Goal: Task Accomplishment & Management: Complete application form

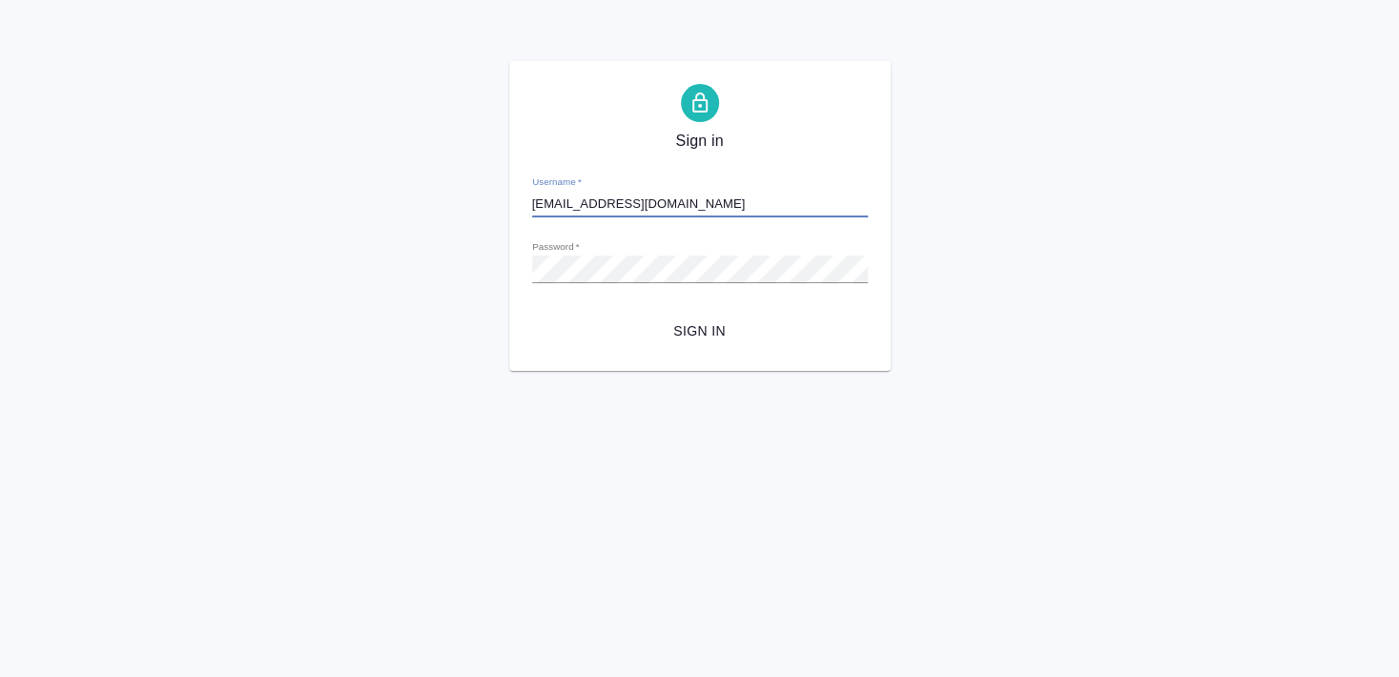
type input "[EMAIL_ADDRESS][DOMAIN_NAME]"
click at [704, 333] on span "Sign in" at bounding box center [699, 331] width 305 height 24
type input "[EMAIL_ADDRESS][DOMAIN_NAME]"
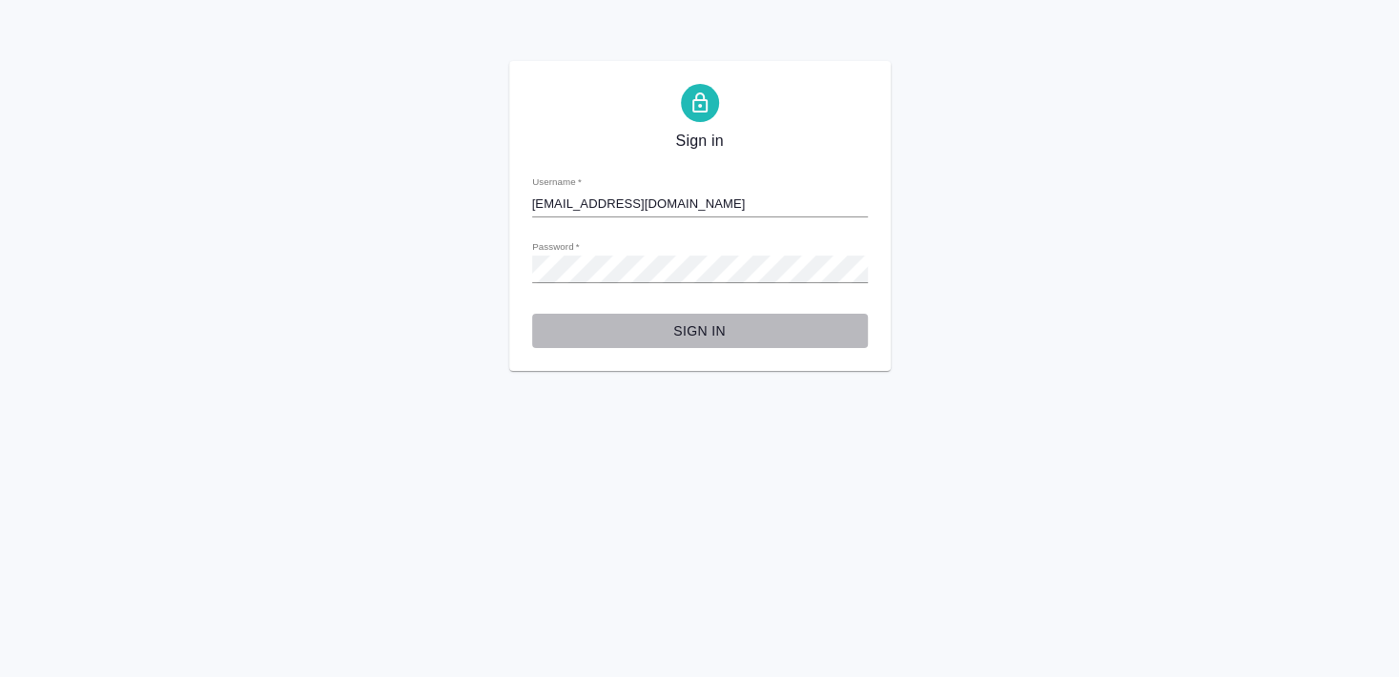
click at [703, 331] on span "Sign in" at bounding box center [699, 331] width 305 height 24
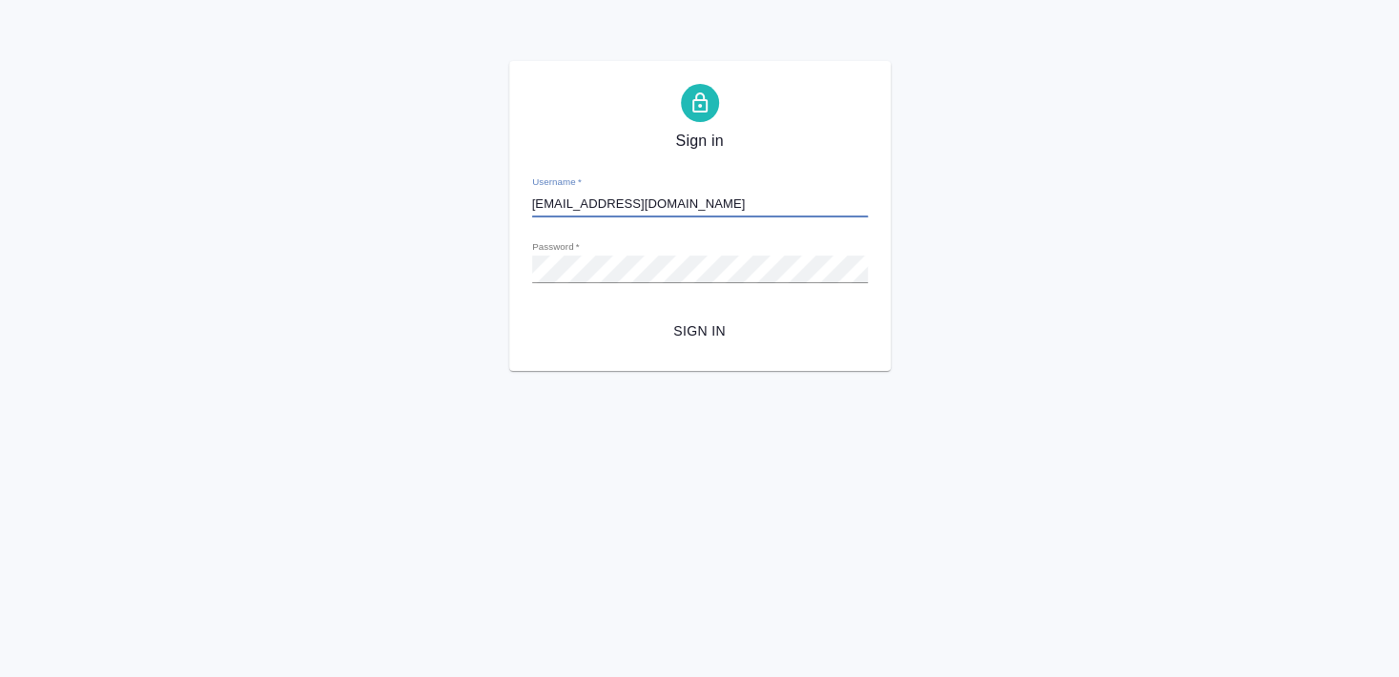
drag, startPoint x: 693, startPoint y: 207, endPoint x: 510, endPoint y: 200, distance: 183.2
click at [532, 200] on input "[EMAIL_ADDRESS][DOMAIN_NAME]" at bounding box center [700, 204] width 336 height 27
type input "s.smyslova@mail.ru"
drag, startPoint x: 709, startPoint y: 335, endPoint x: 708, endPoint y: 372, distance: 37.2
click at [708, 334] on span "Sign in" at bounding box center [699, 331] width 305 height 24
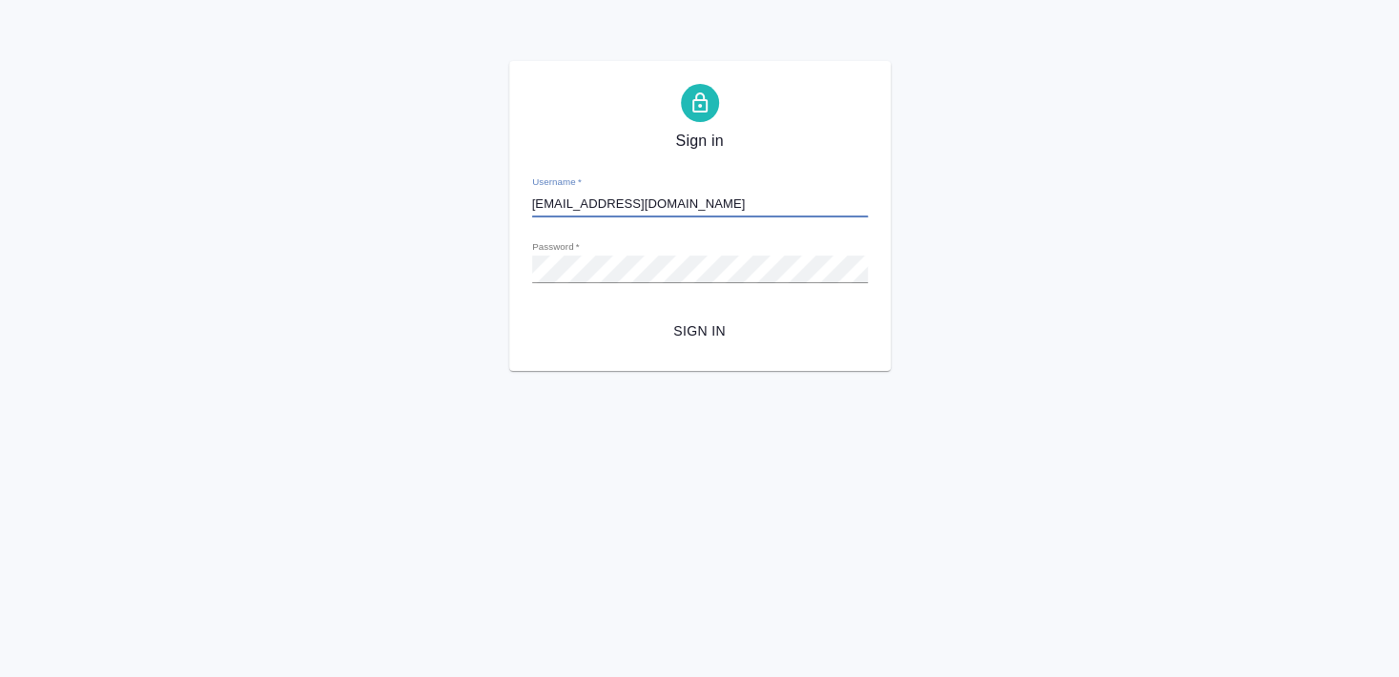
drag, startPoint x: 701, startPoint y: 200, endPoint x: 526, endPoint y: 201, distance: 174.5
click at [532, 201] on input "[EMAIL_ADDRESS][DOMAIN_NAME]" at bounding box center [700, 204] width 336 height 27
type input "[EMAIL_ADDRESS][DOMAIN_NAME]"
click at [836, 326] on span "Sign in" at bounding box center [699, 331] width 305 height 24
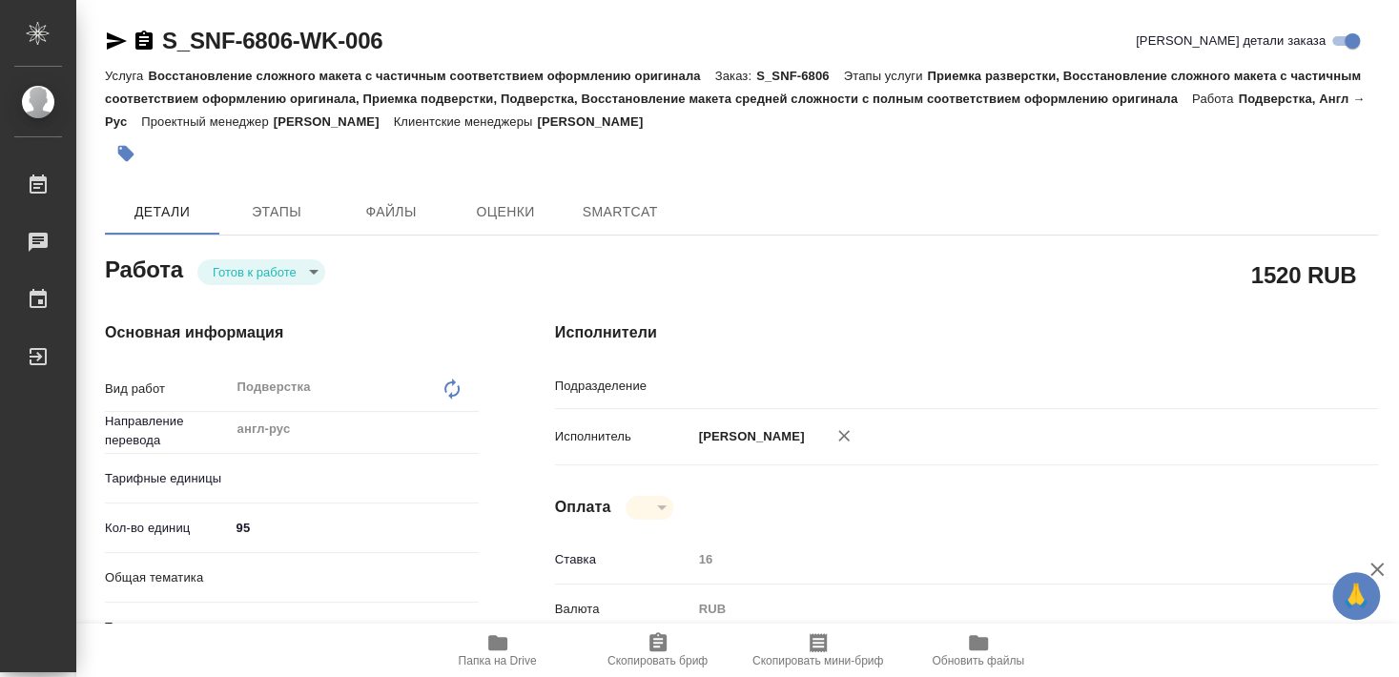
type textarea "x"
type input "DTPlight"
type textarea "x"
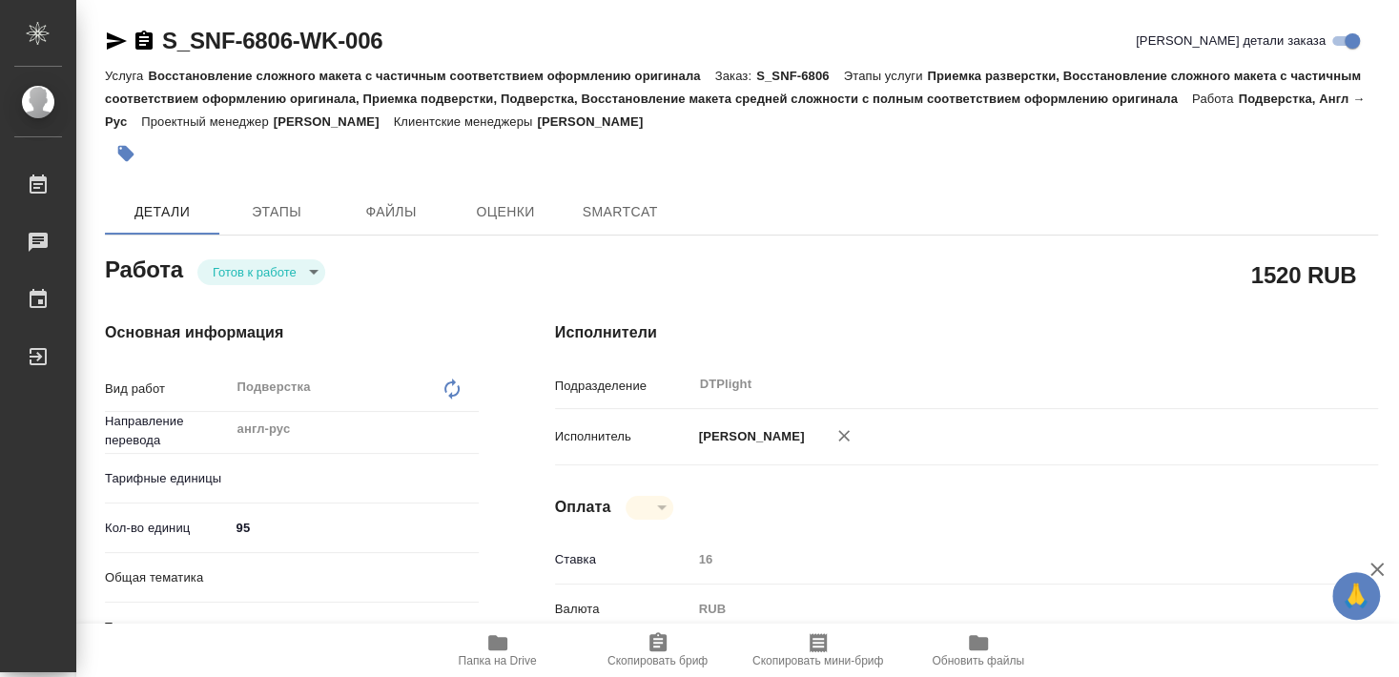
type textarea "x"
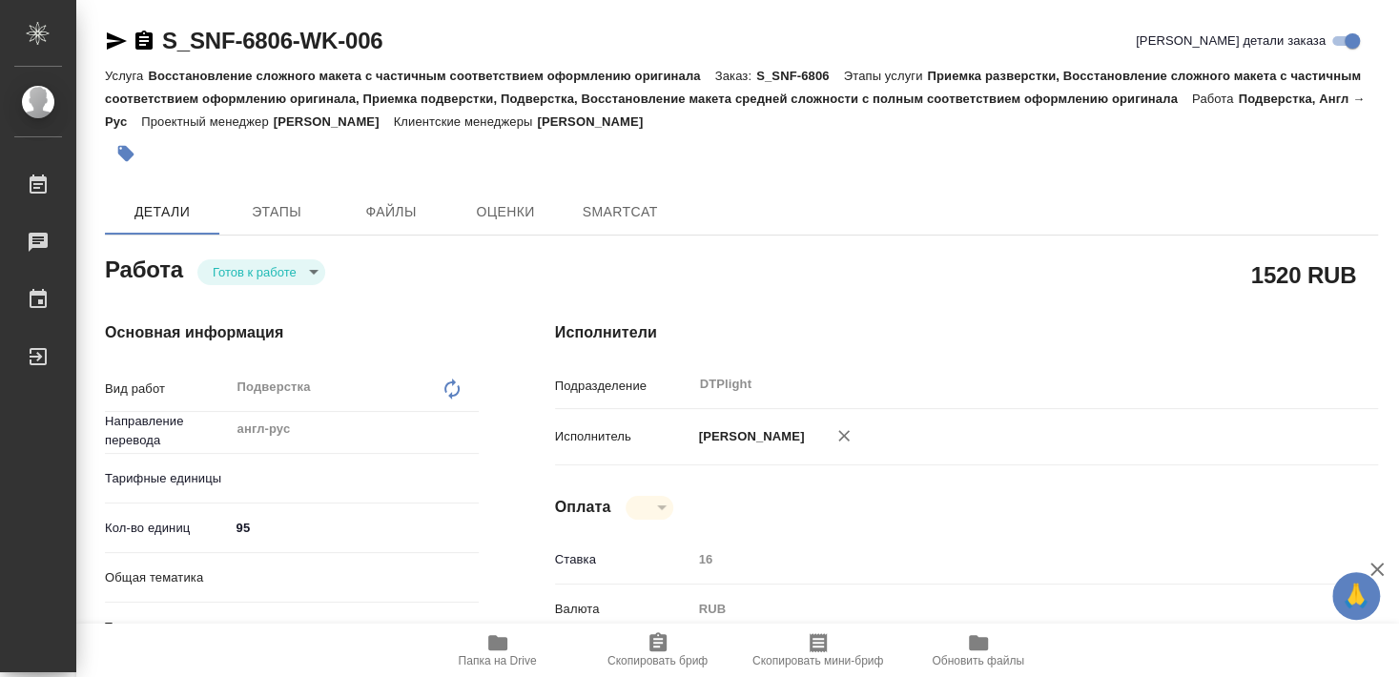
type textarea "x"
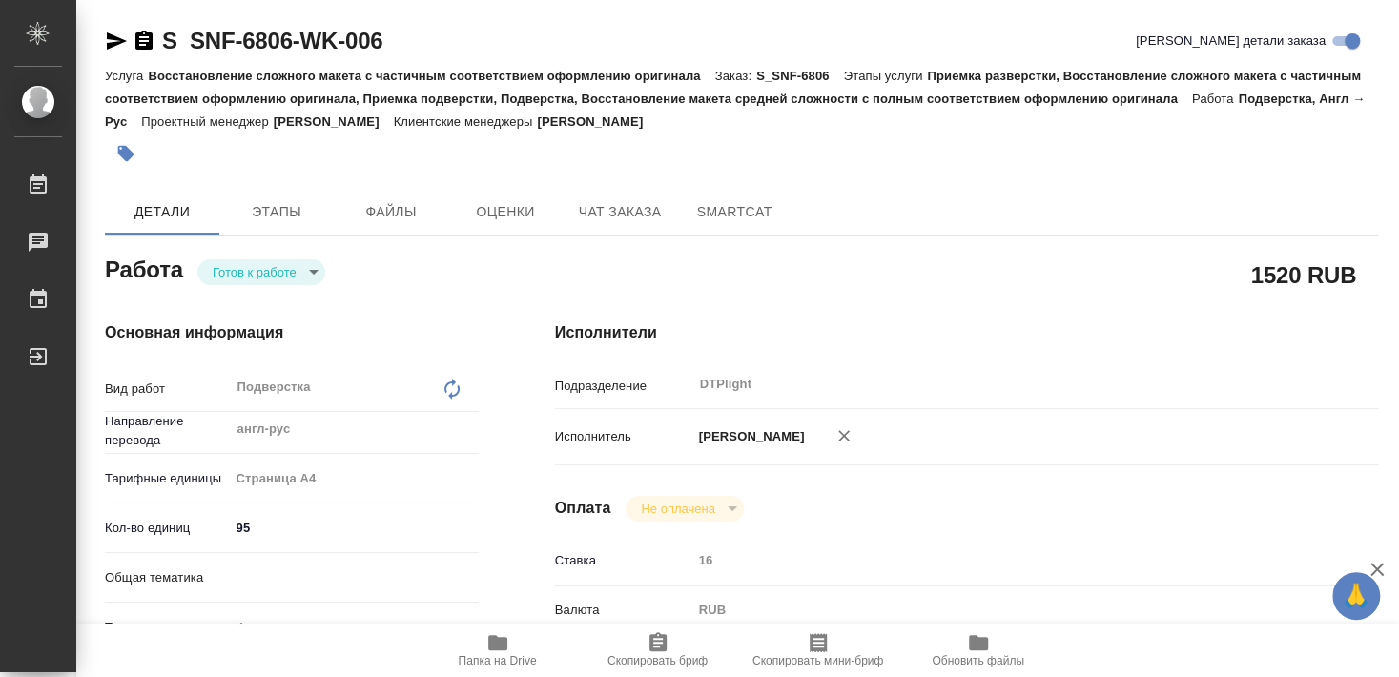
type textarea "x"
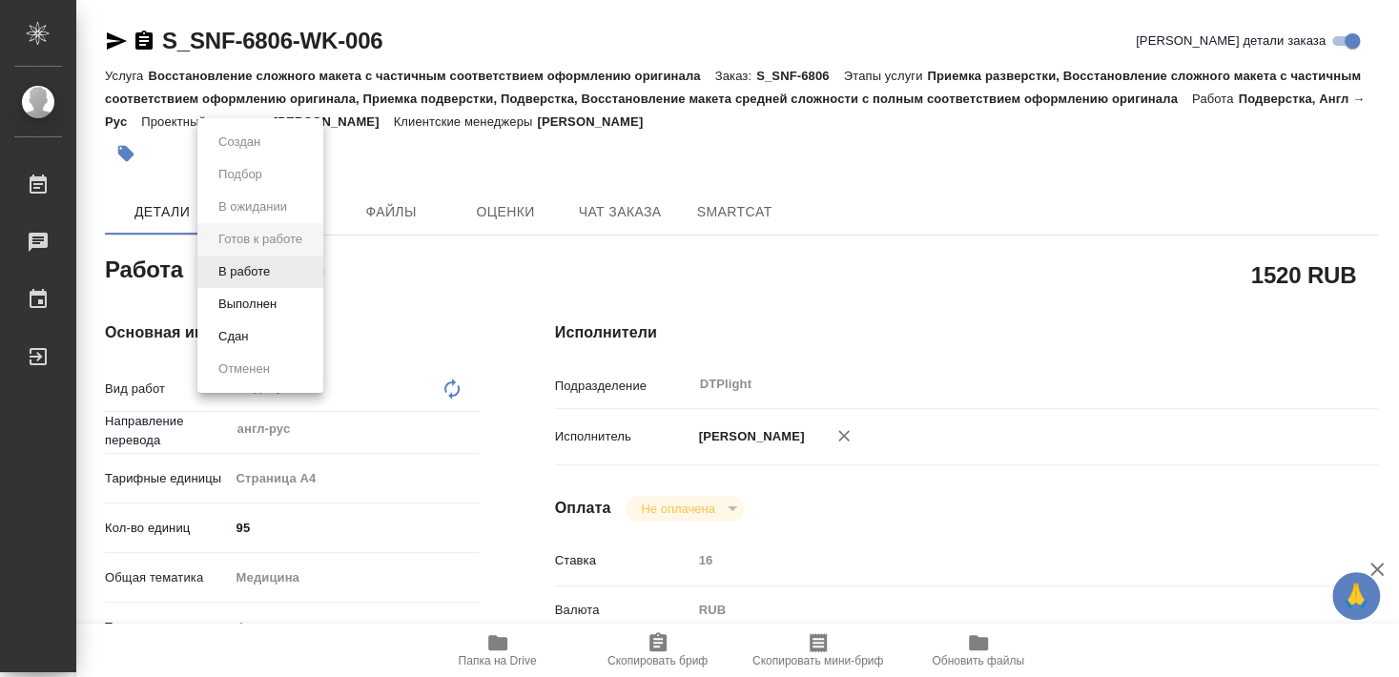
type textarea "x"
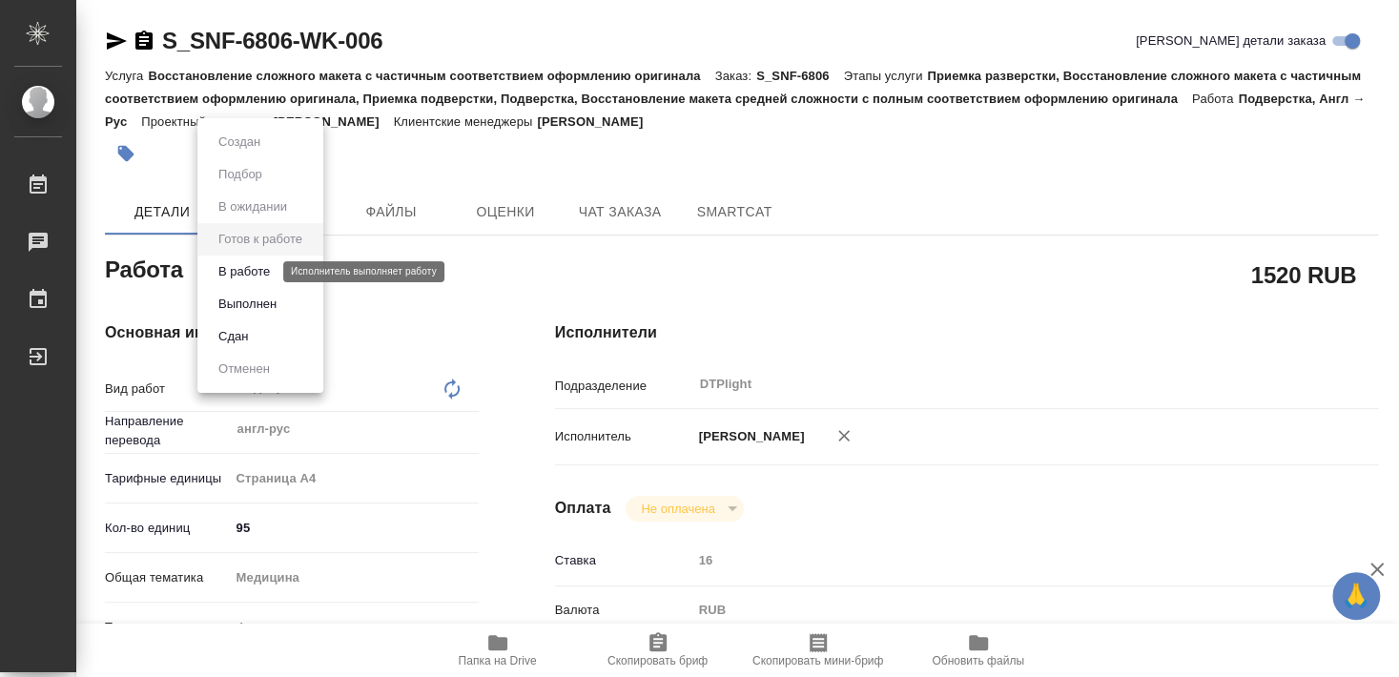
click at [250, 268] on button "В работе" at bounding box center [244, 271] width 63 height 21
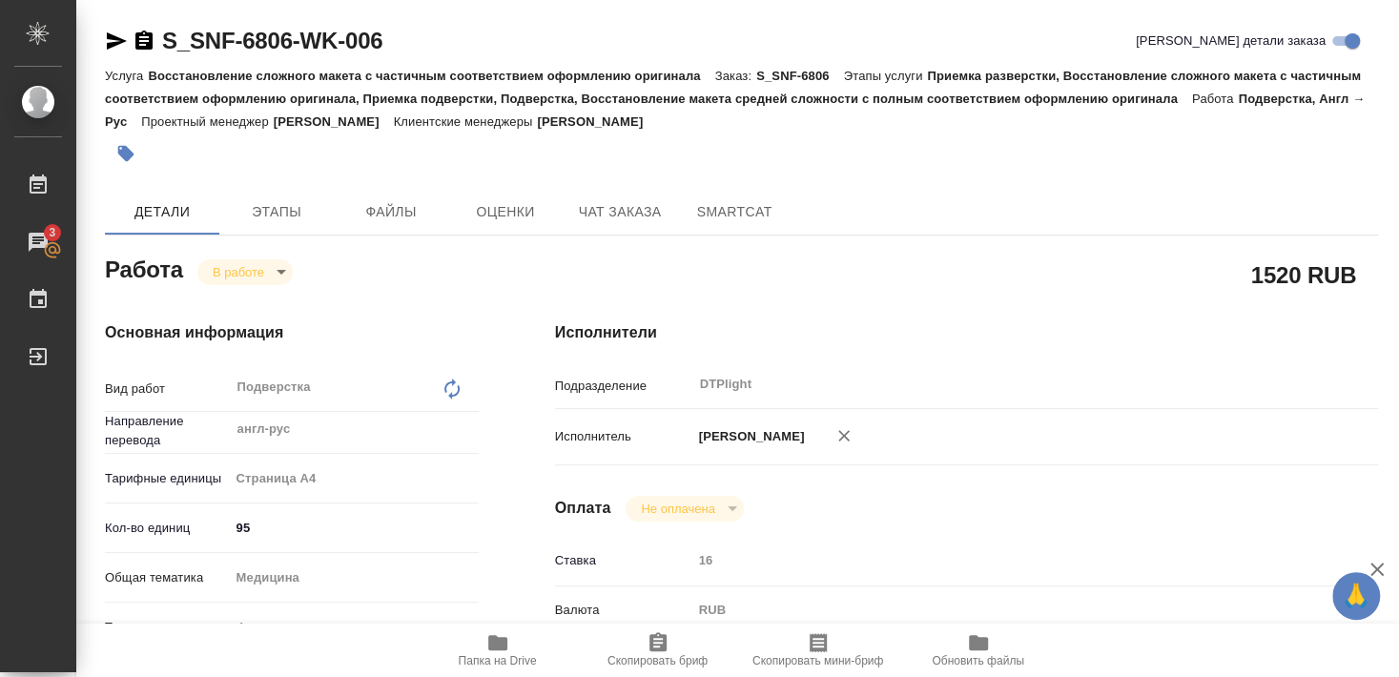
type textarea "x"
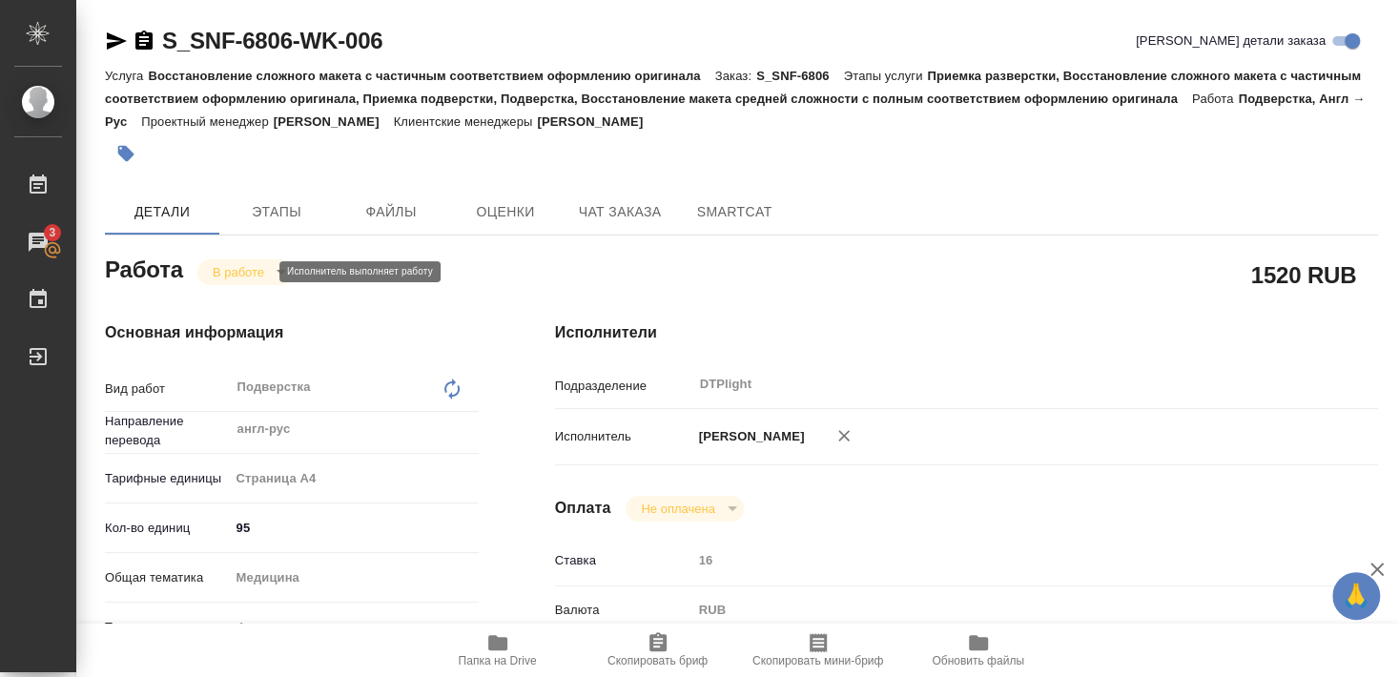
type textarea "x"
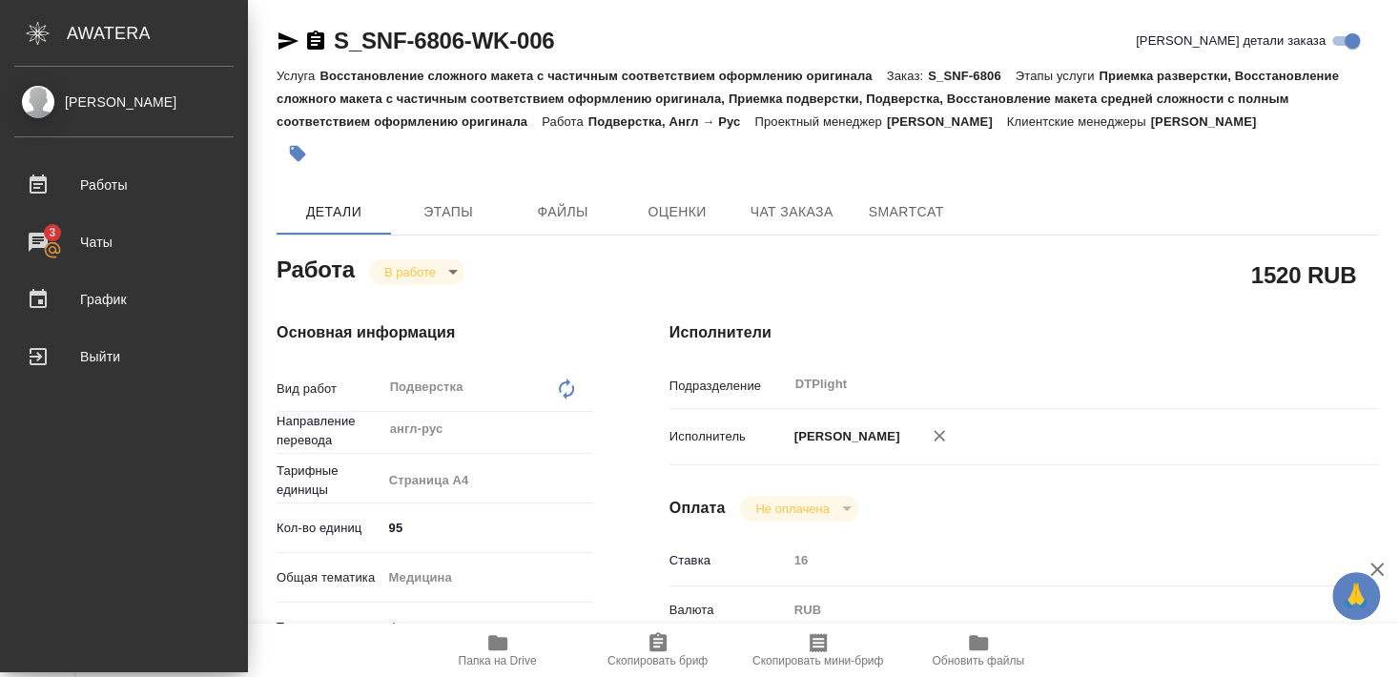
type textarea "x"
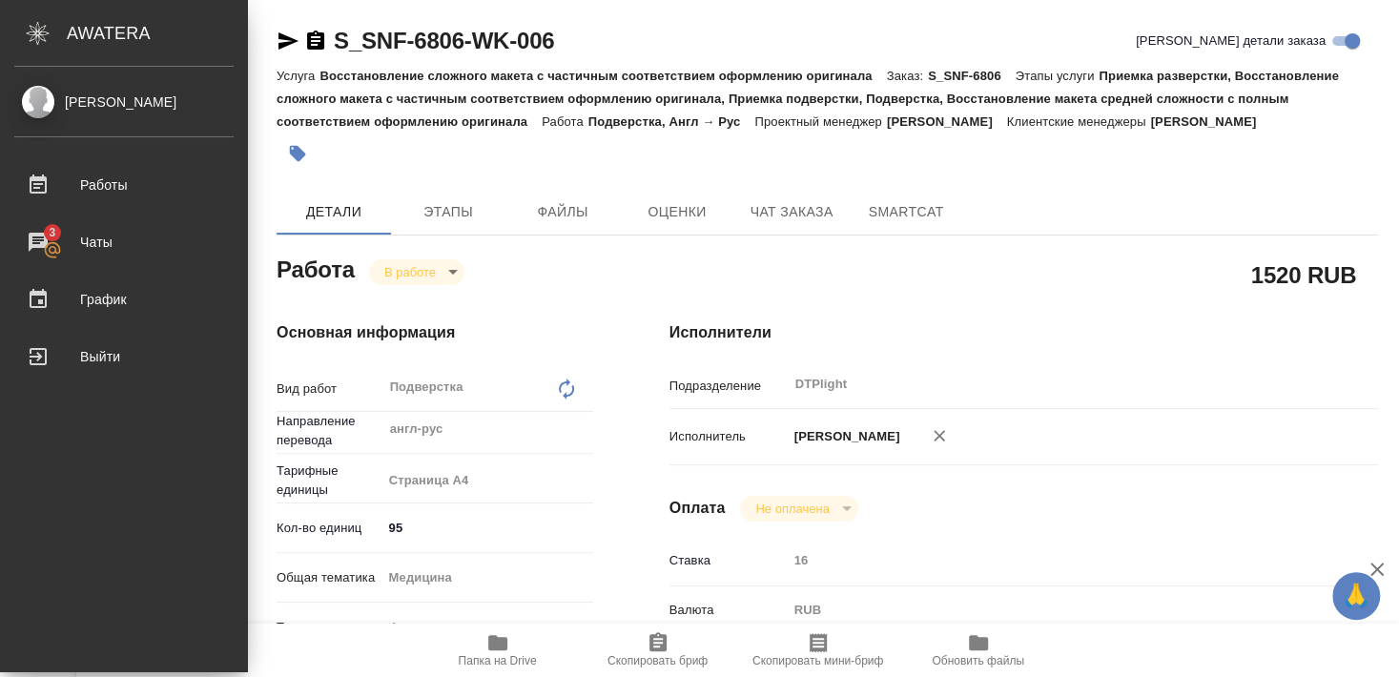
type textarea "x"
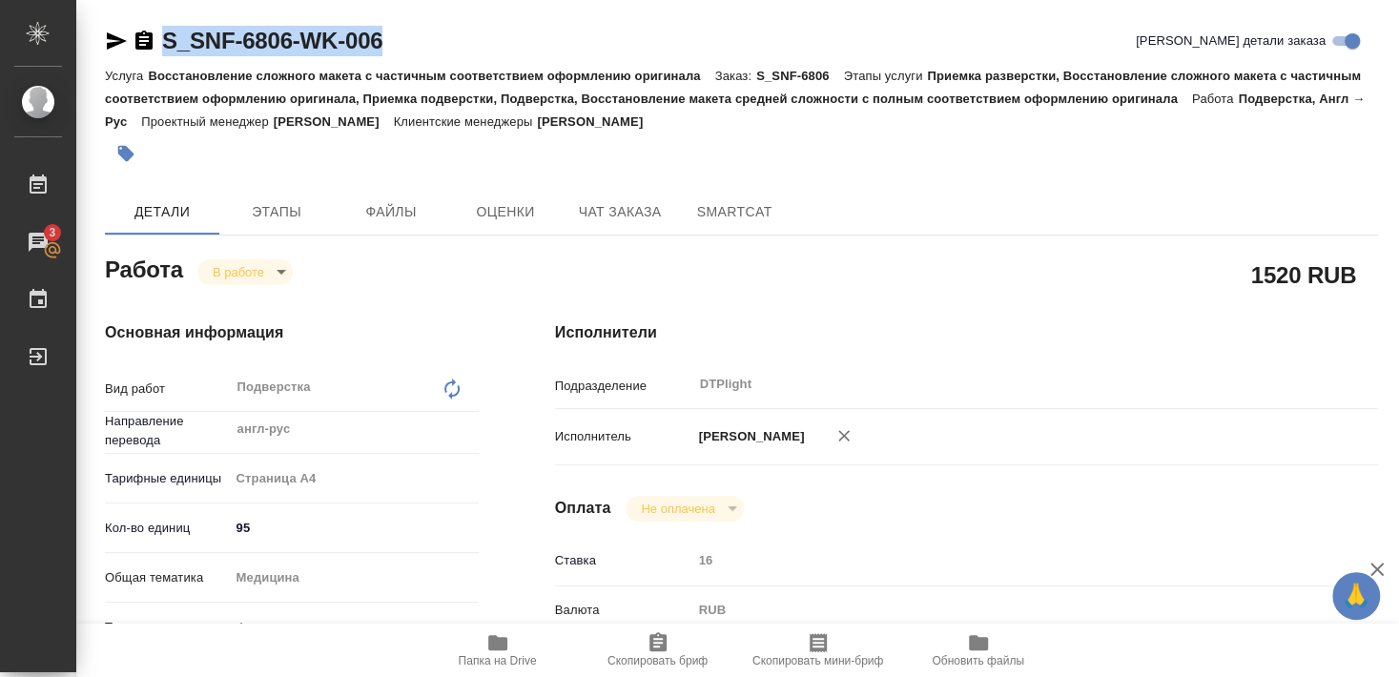
drag, startPoint x: 159, startPoint y: 59, endPoint x: 423, endPoint y: 36, distance: 265.2
click at [423, 36] on div "S_SNF-6806-WK-006 Кратко детали заказа" at bounding box center [741, 45] width 1273 height 38
copy link "S_SNF-6806-WK-006"
type textarea "x"
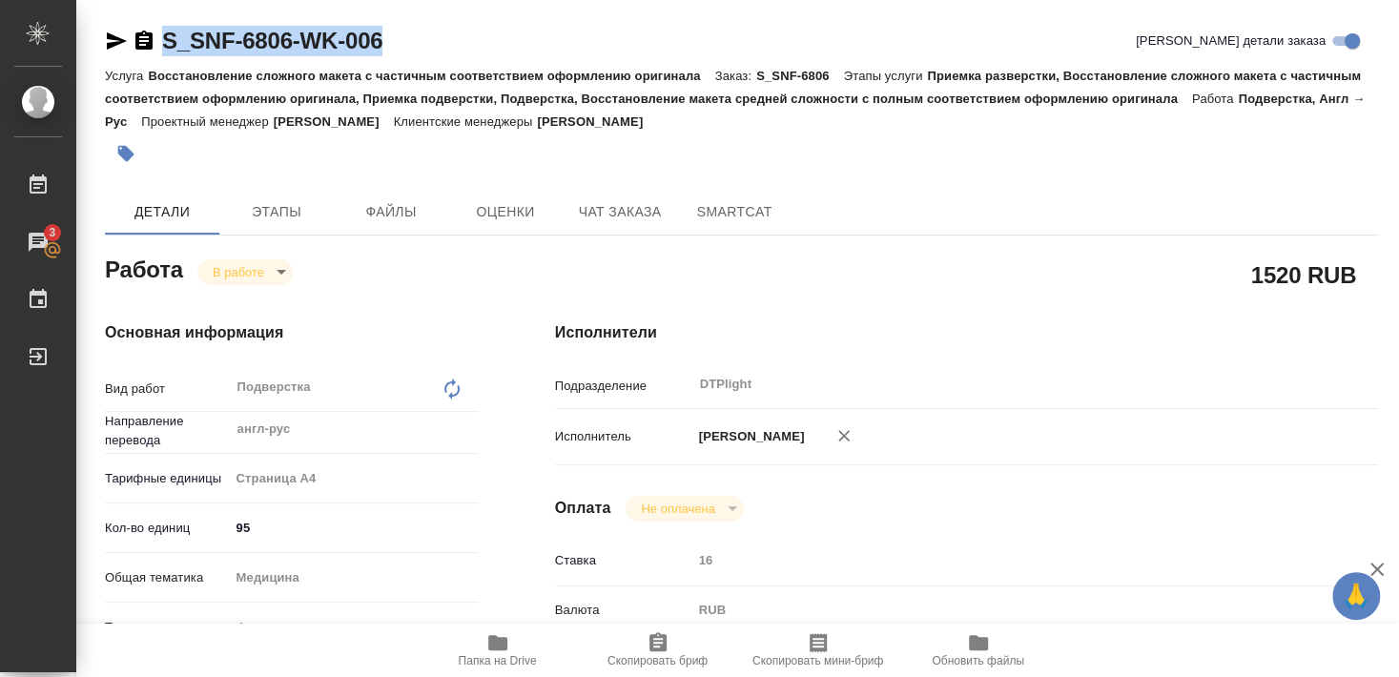
type textarea "x"
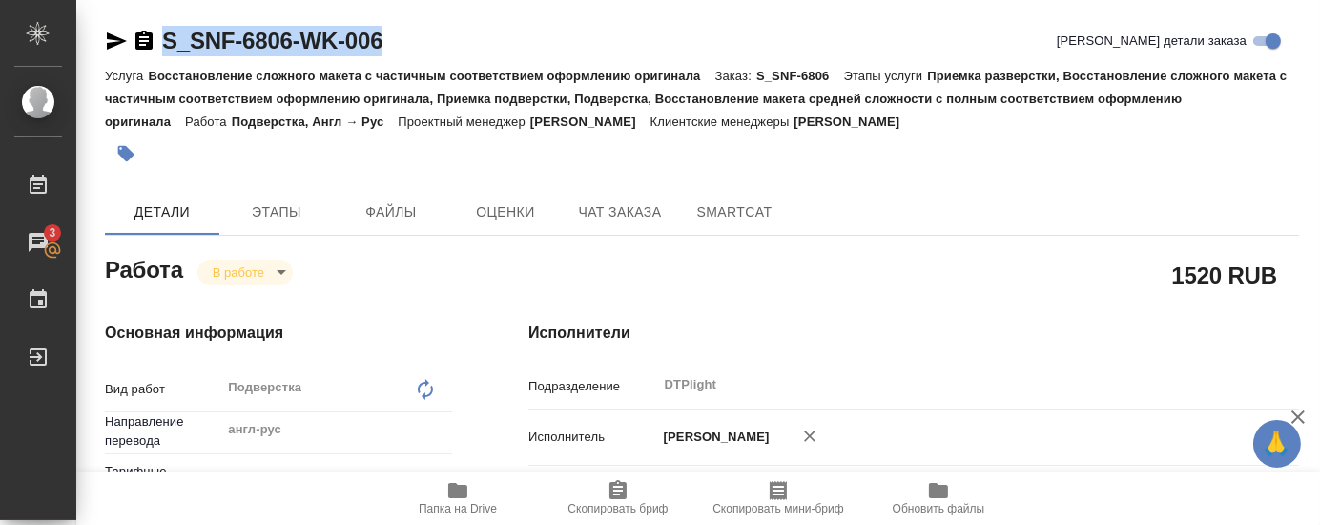
type textarea "x"
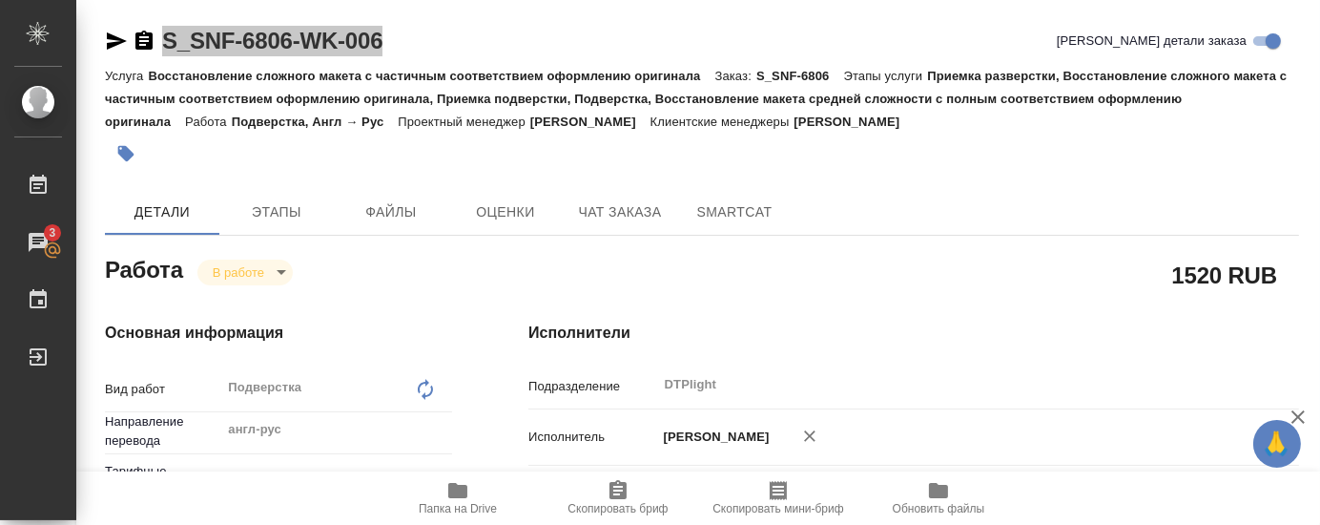
type textarea "x"
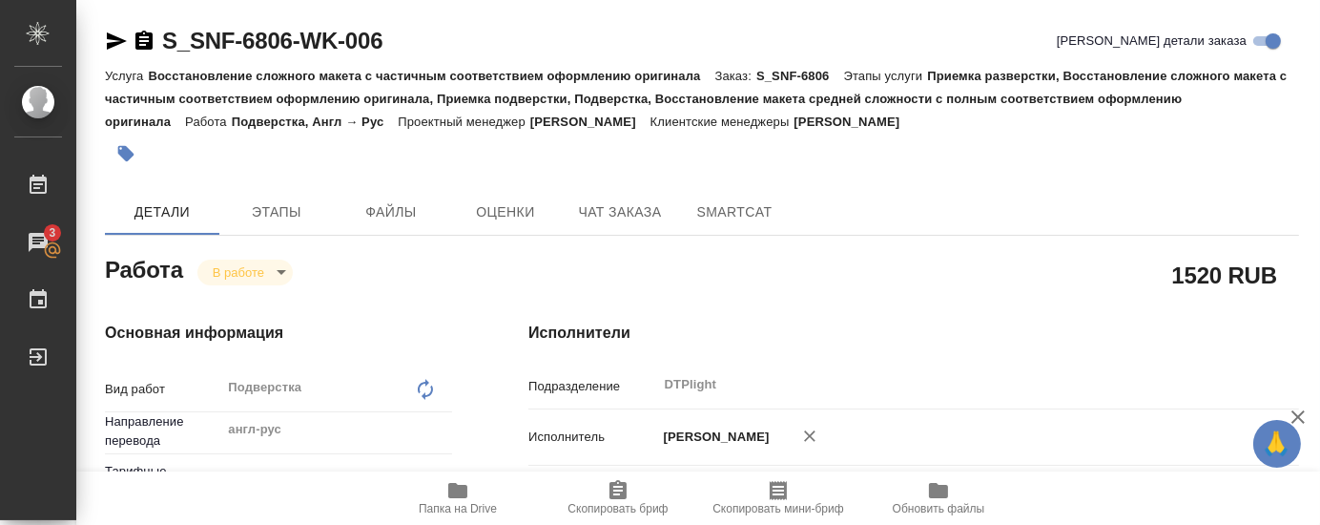
click at [463, 152] on div at bounding box center [503, 154] width 796 height 42
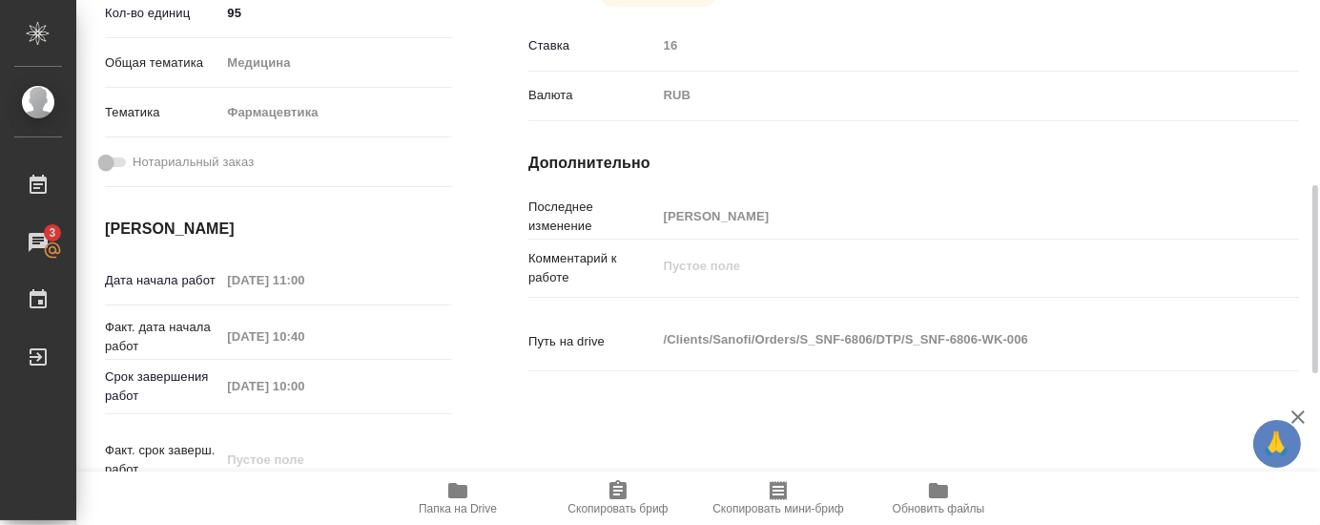
scroll to position [618, 0]
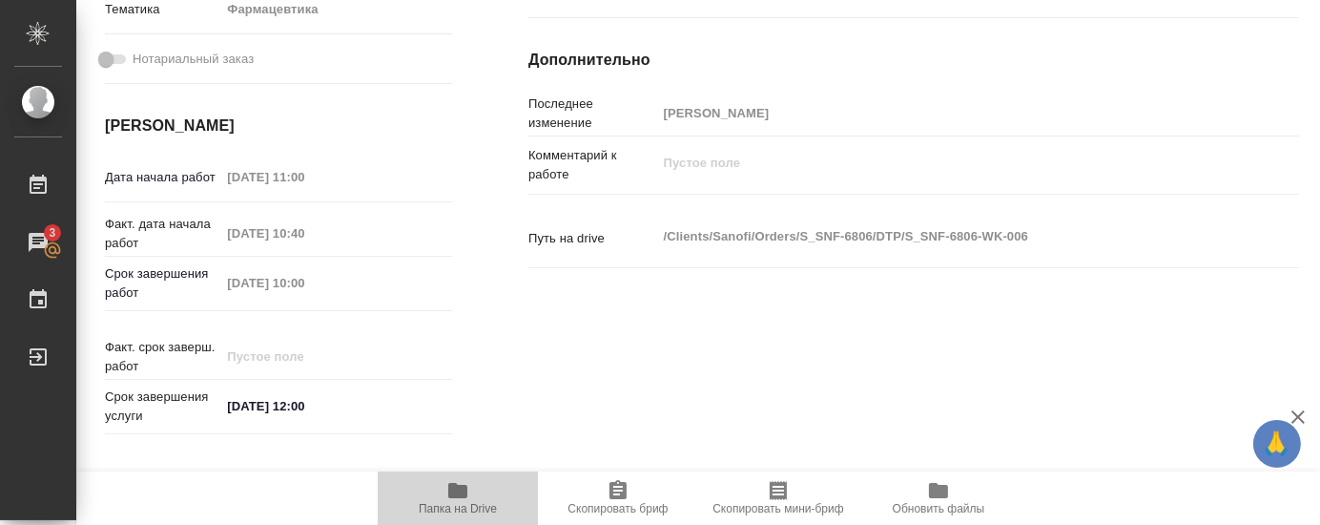
click at [458, 499] on icon "button" at bounding box center [457, 490] width 23 height 23
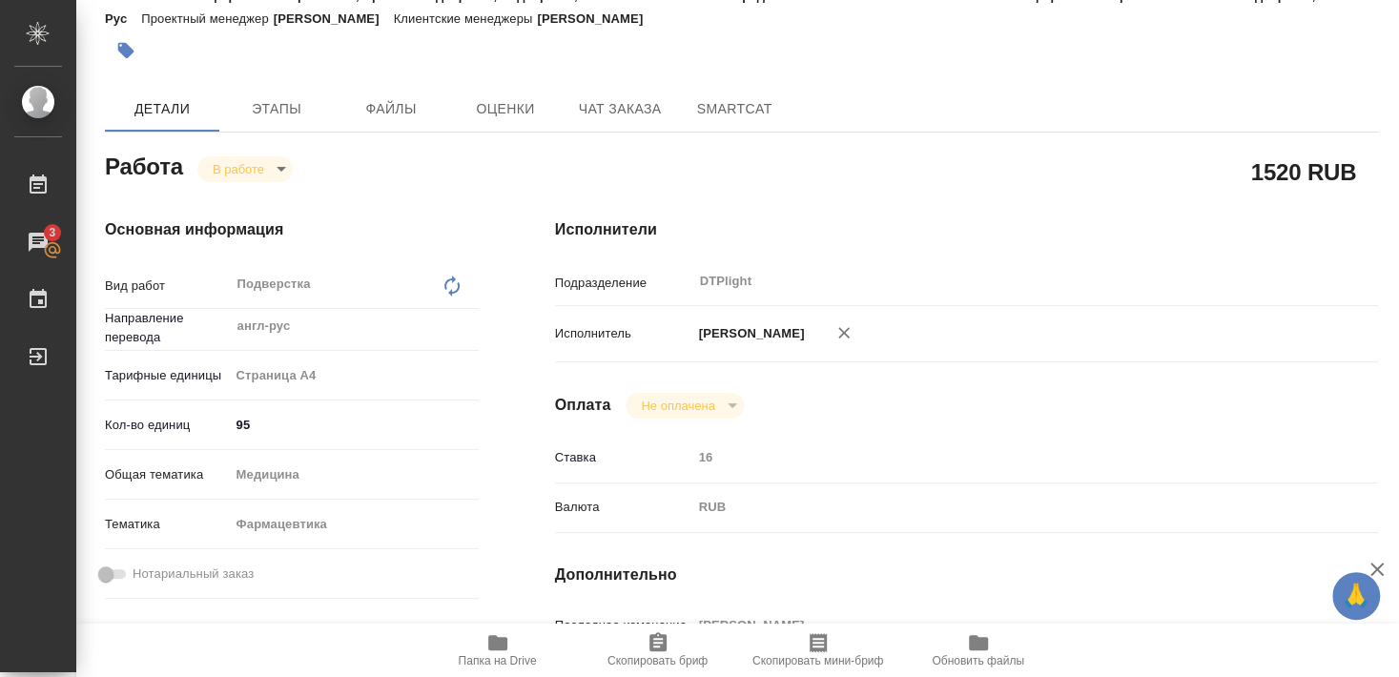
type textarea "x"
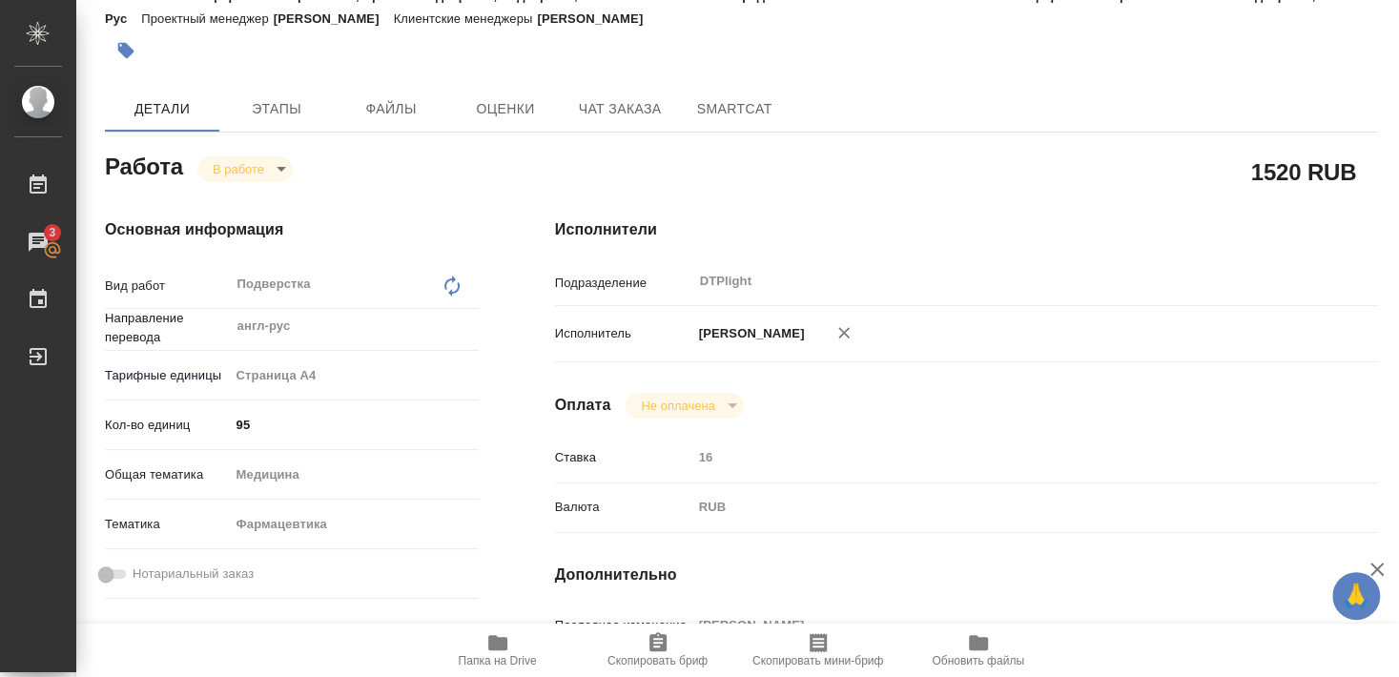
type textarea "x"
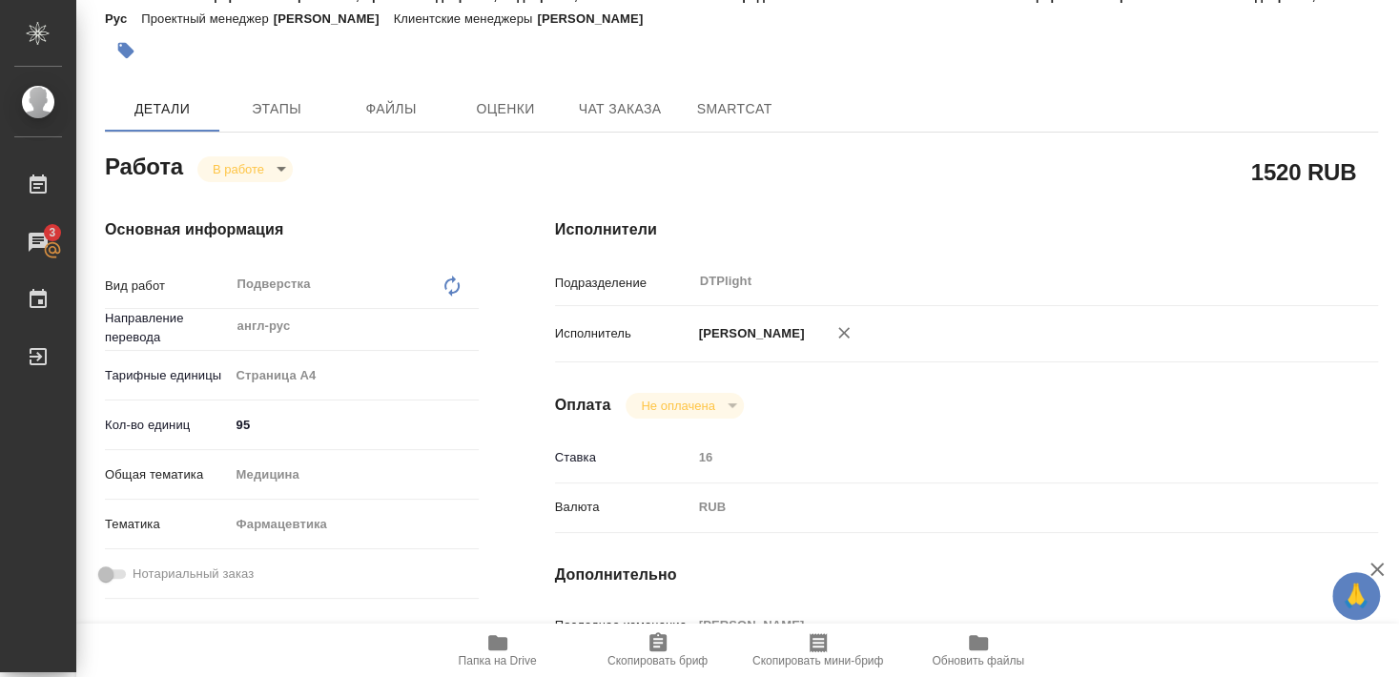
click at [502, 649] on icon "button" at bounding box center [497, 642] width 19 height 15
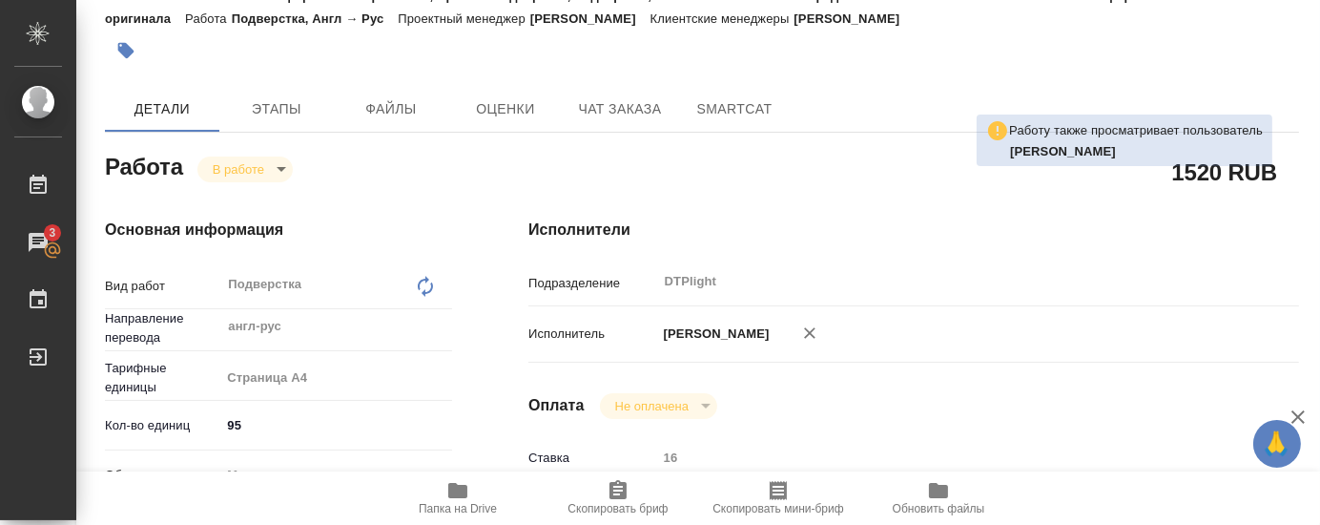
type textarea "x"
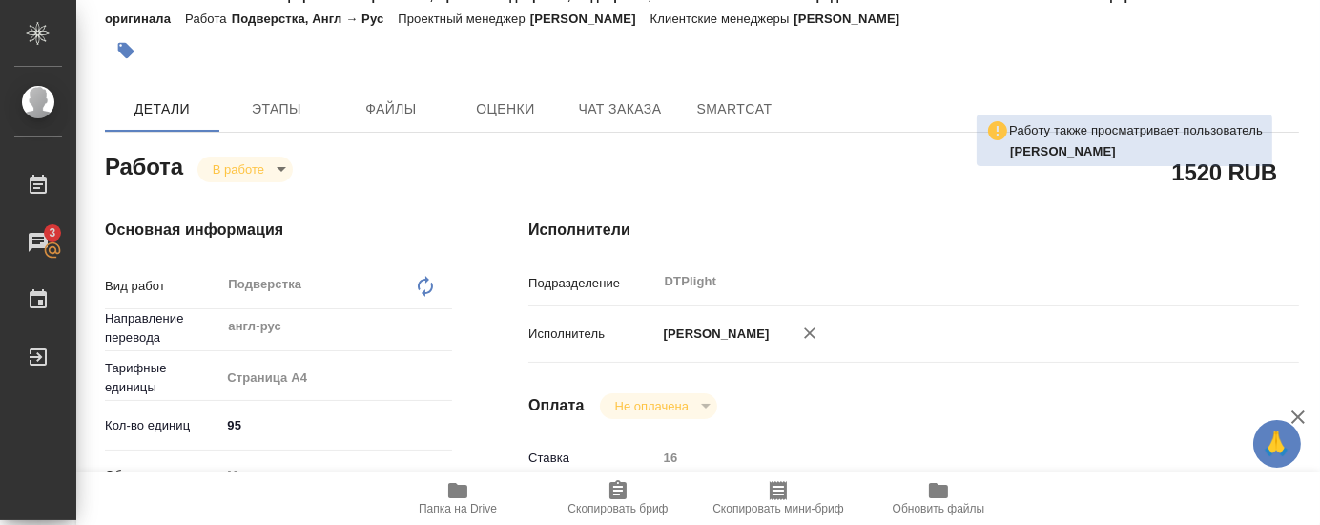
type textarea "x"
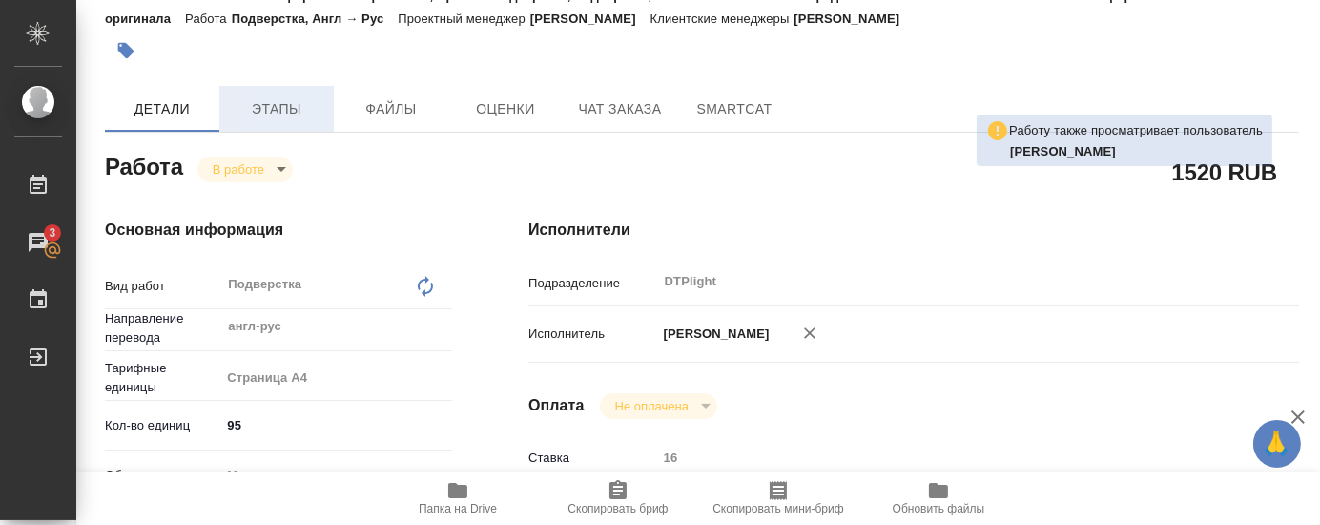
scroll to position [0, 0]
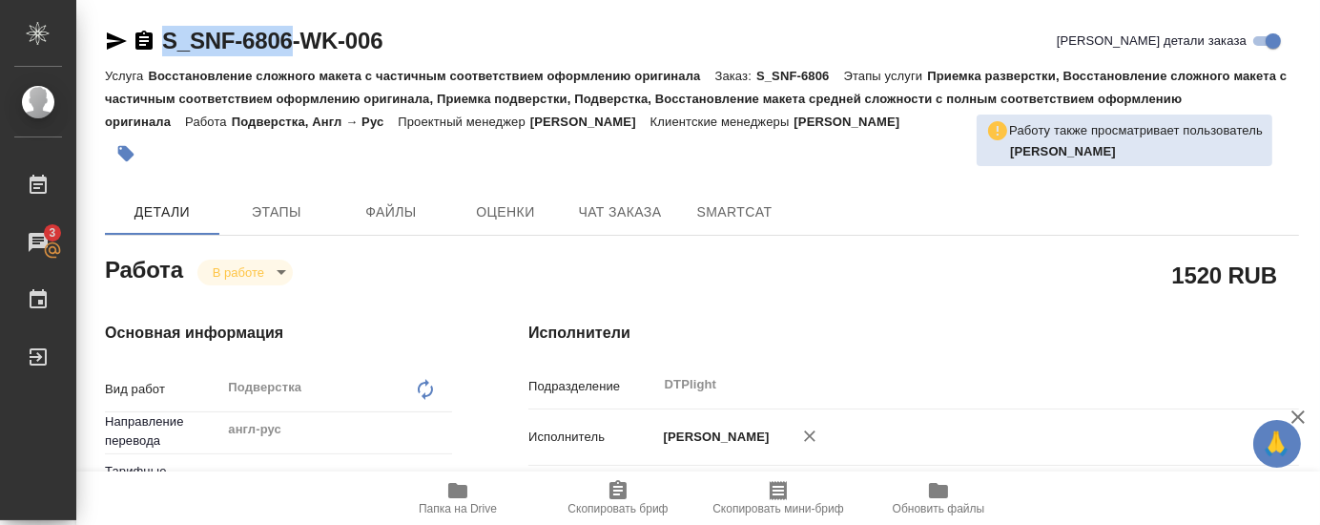
drag, startPoint x: 162, startPoint y: 58, endPoint x: 291, endPoint y: 47, distance: 129.3
copy link "S_SNF-6806"
type textarea "x"
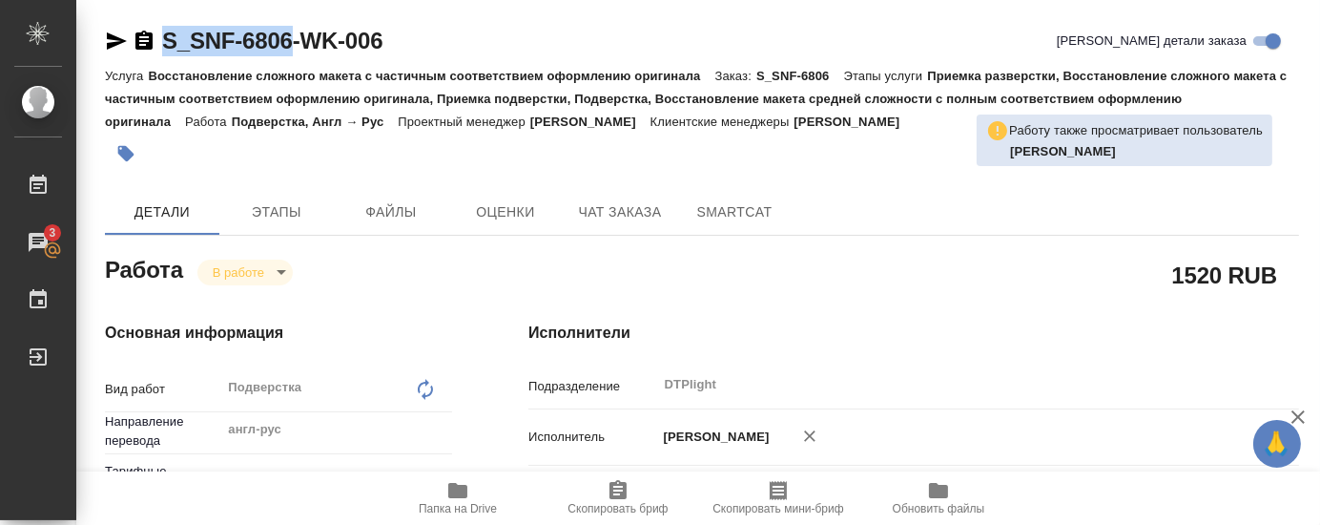
type textarea "x"
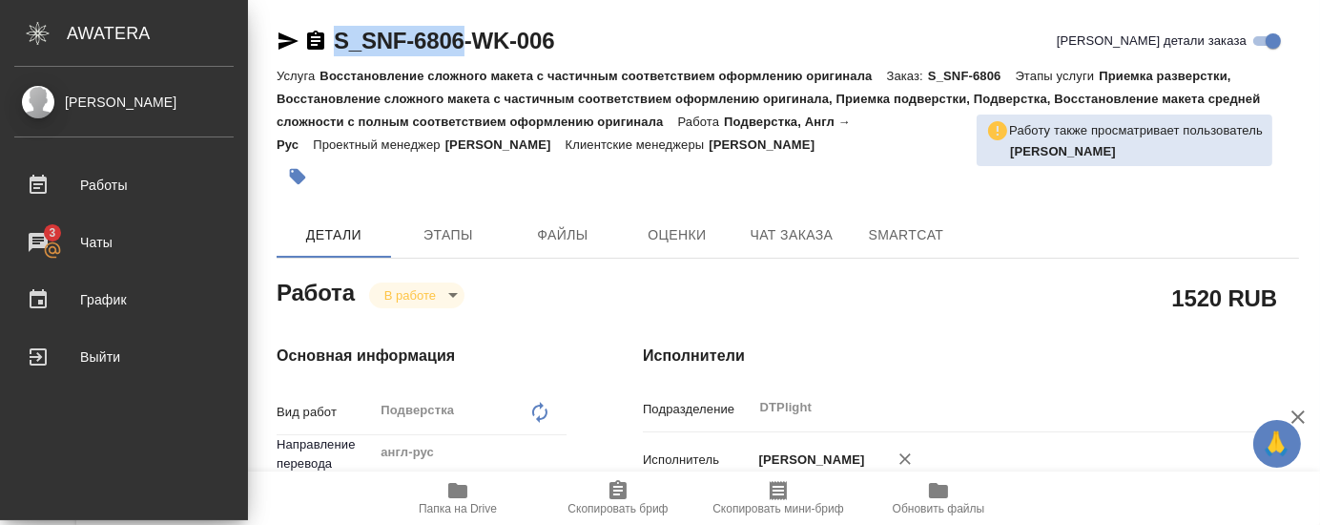
type textarea "x"
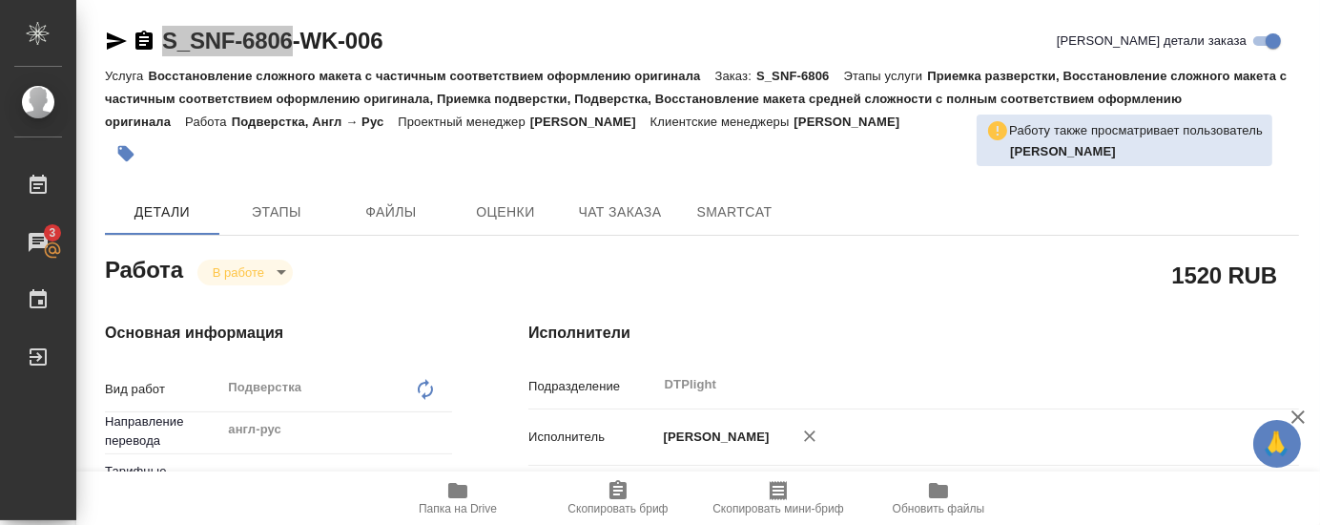
type textarea "x"
